Goal: Task Accomplishment & Management: Manage account settings

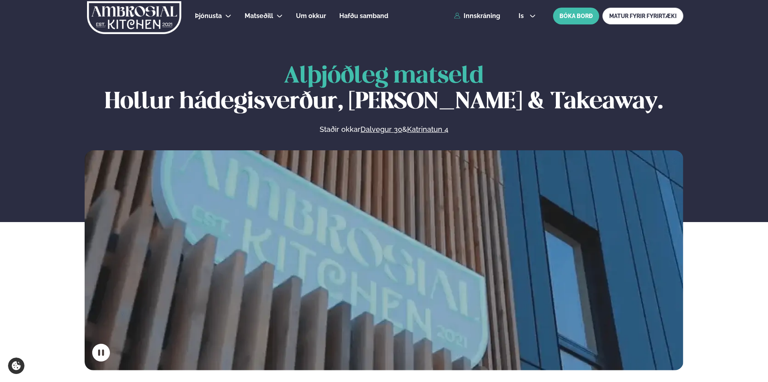
click at [573, 19] on button "BÓKA BORÐ" at bounding box center [576, 16] width 46 height 17
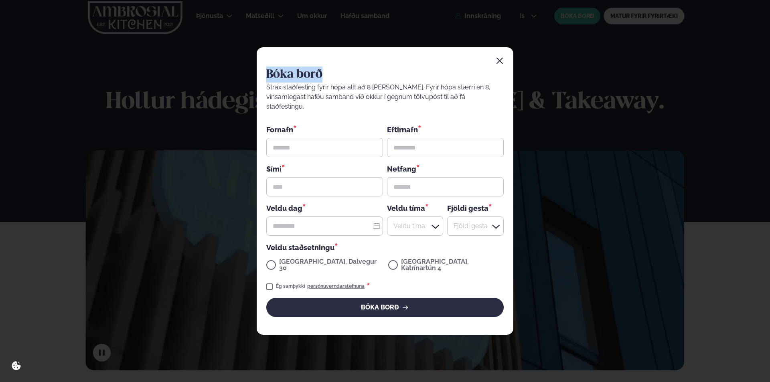
click at [503, 68] on div "Bóka borð Strax staðfesting fyrir hópa allt að 8 [PERSON_NAME]. Fyrir hópa stær…" at bounding box center [385, 190] width 257 height 287
click at [501, 65] on icon "button" at bounding box center [500, 61] width 8 height 8
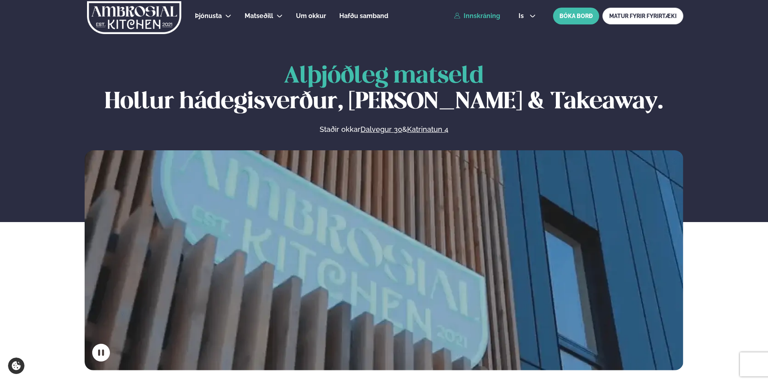
click at [494, 15] on link "Innskráning" at bounding box center [477, 15] width 46 height 7
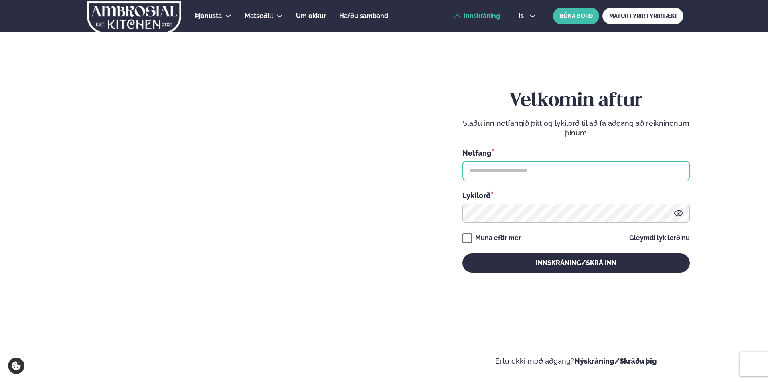
type input "**********"
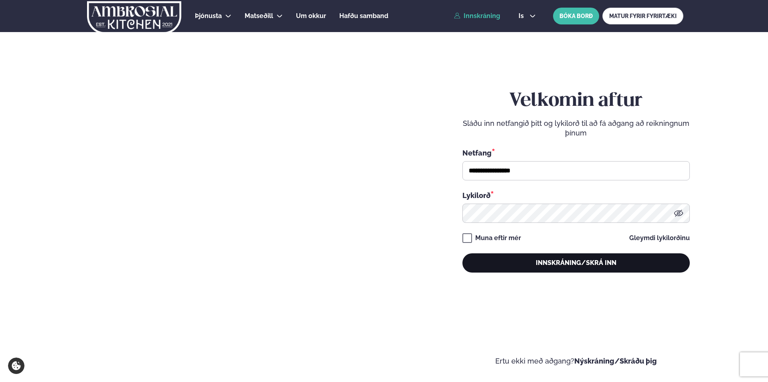
click at [546, 263] on button "Innskráning/Skrá inn" at bounding box center [575, 262] width 227 height 19
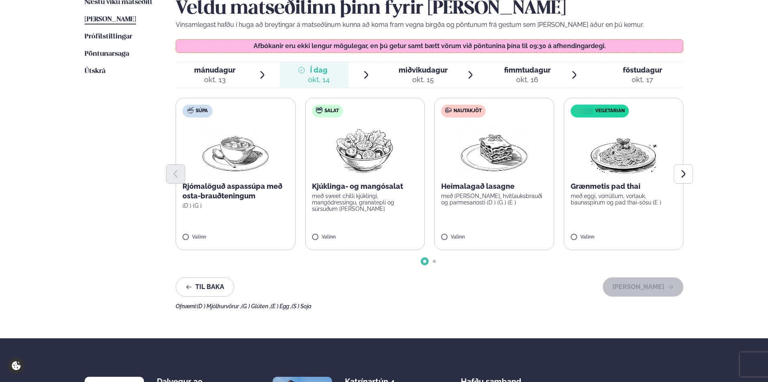
scroll to position [215, 0]
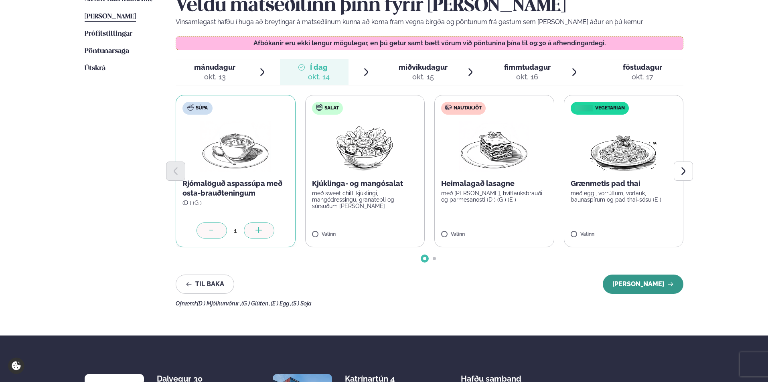
click at [640, 285] on button "[PERSON_NAME]" at bounding box center [643, 284] width 81 height 19
